Goal: Transaction & Acquisition: Purchase product/service

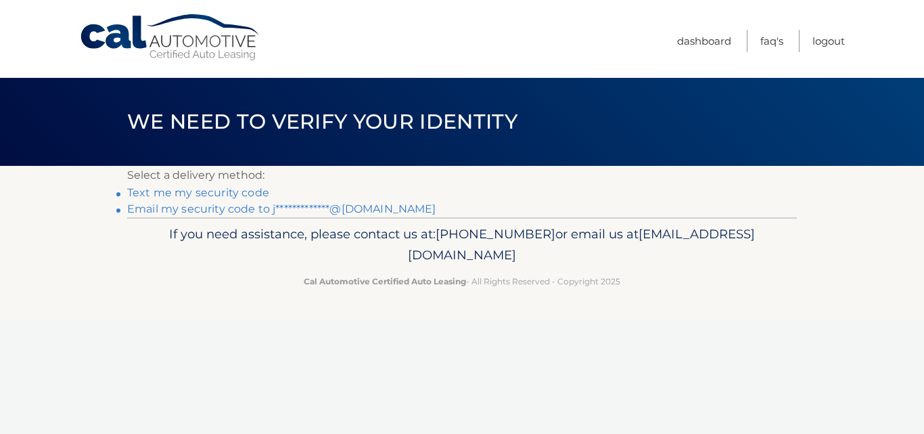
click at [271, 211] on link "**********" at bounding box center [281, 208] width 309 height 13
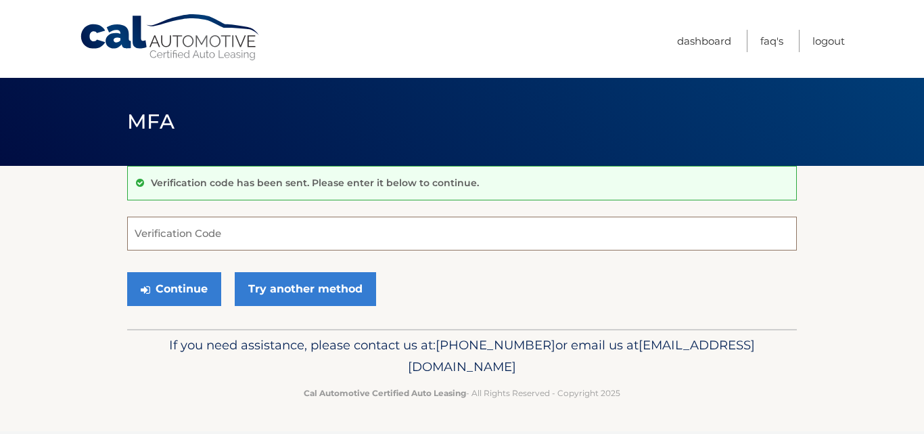
click at [250, 237] on input "Verification Code" at bounding box center [462, 233] width 670 height 34
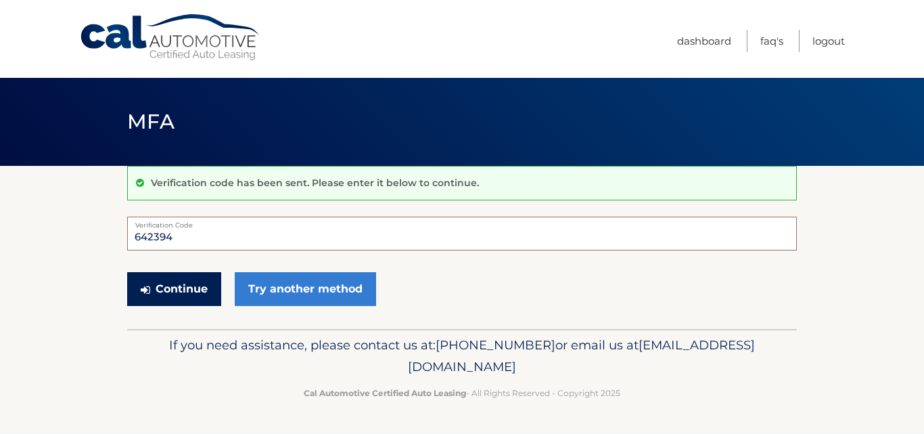
type input "642394"
click at [166, 288] on button "Continue" at bounding box center [174, 289] width 94 height 34
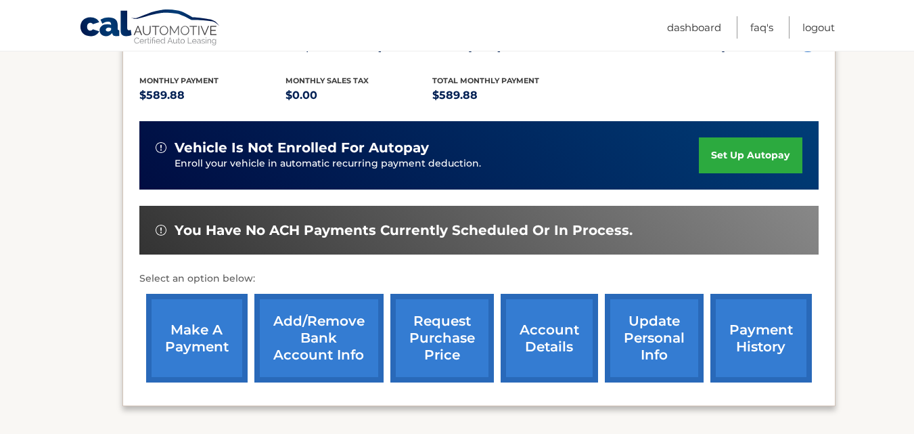
scroll to position [338, 0]
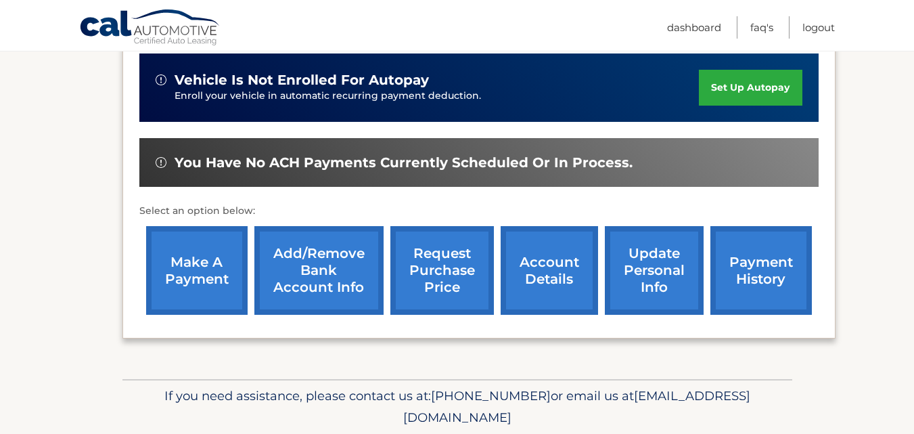
click at [205, 277] on link "make a payment" at bounding box center [196, 270] width 101 height 89
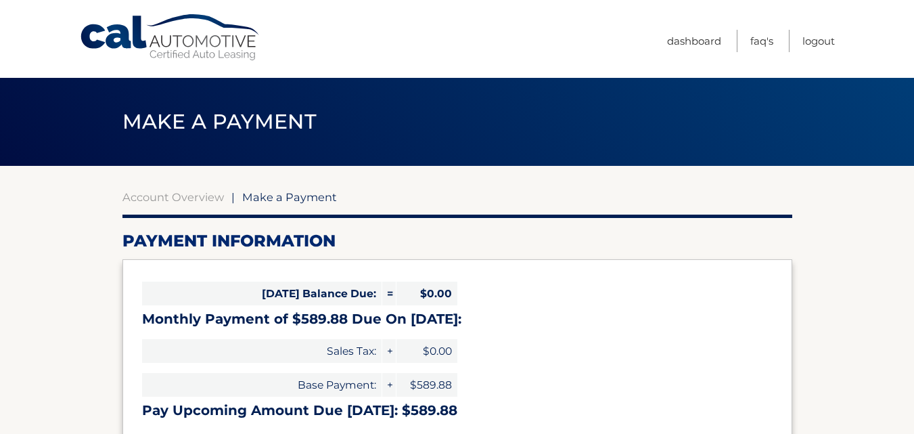
select select "YTBkNjc3MmUtYzQ5MS00NzU5LWFkMDctYmYwZmVkMzM4ZWJh"
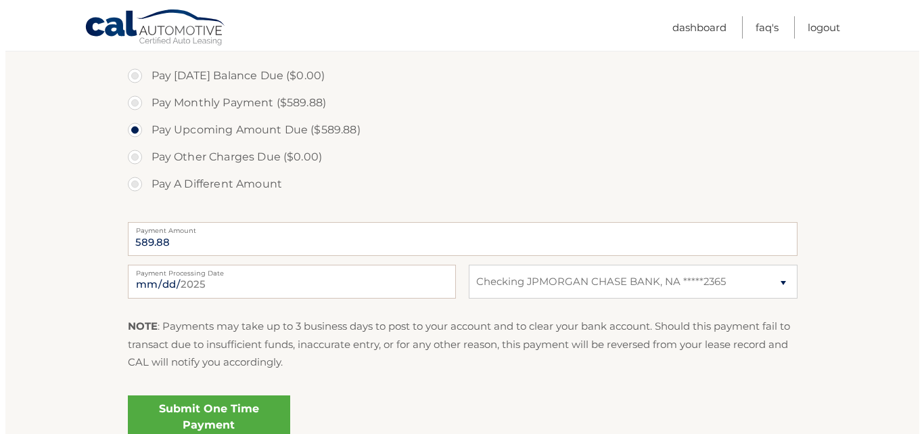
scroll to position [473, 0]
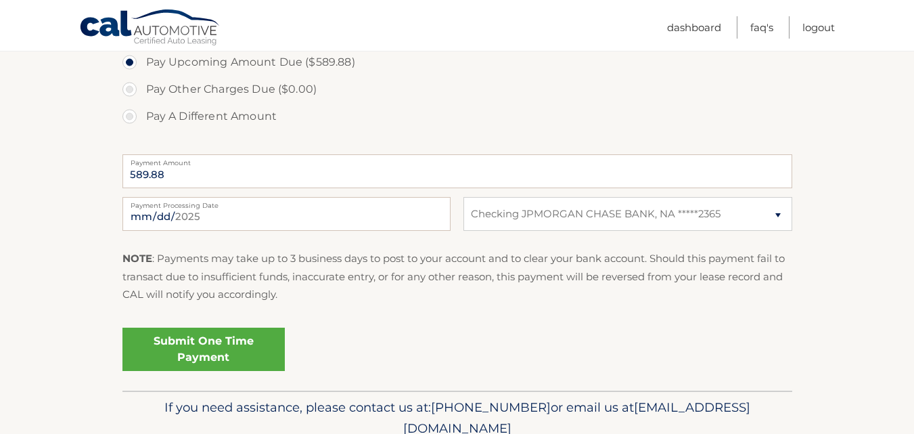
click at [208, 352] on link "Submit One Time Payment" at bounding box center [203, 348] width 162 height 43
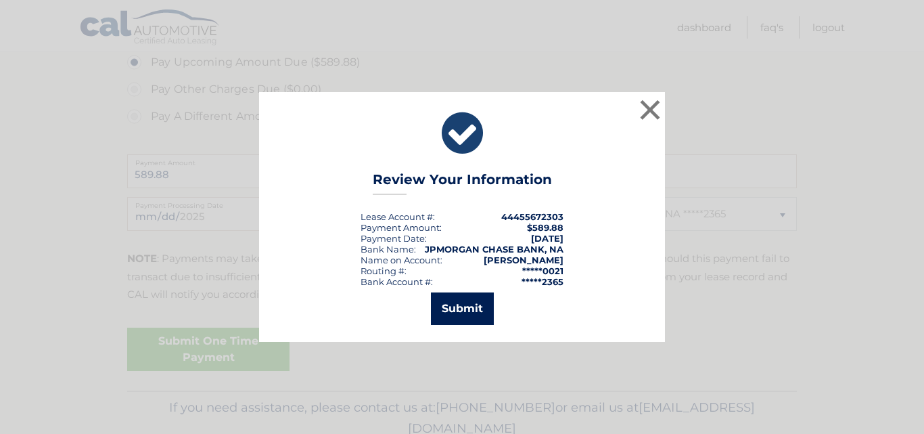
click at [474, 312] on button "Submit" at bounding box center [462, 308] width 63 height 32
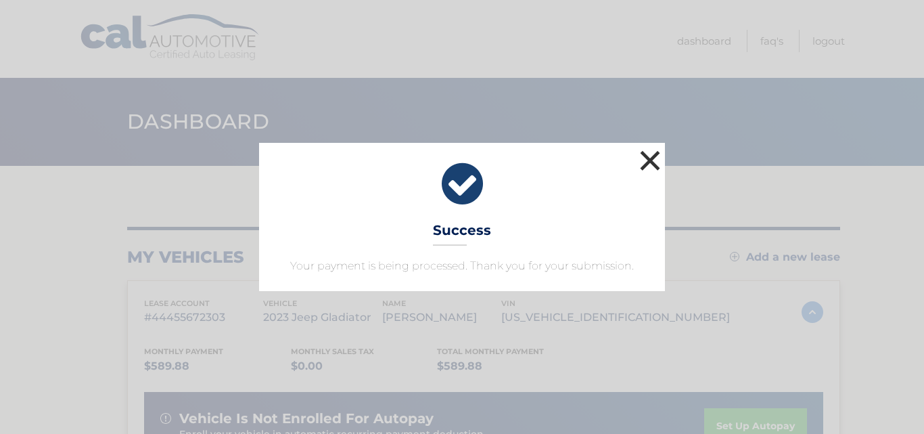
click at [652, 159] on button "×" at bounding box center [649, 160] width 27 height 27
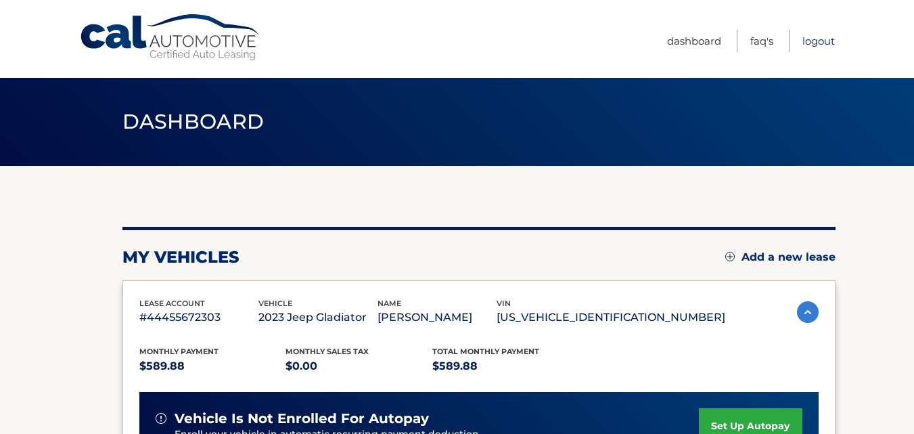
click at [827, 43] on link "Logout" at bounding box center [818, 41] width 32 height 22
